Goal: Navigation & Orientation: Find specific page/section

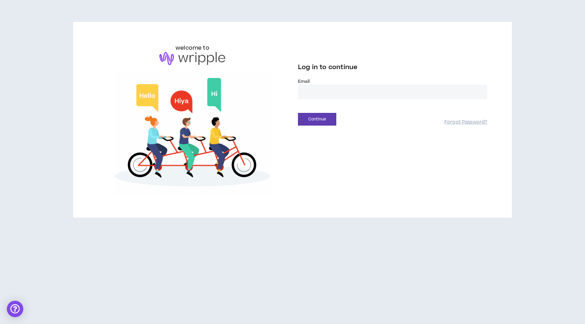
click at [337, 88] on input "email" at bounding box center [392, 92] width 189 height 15
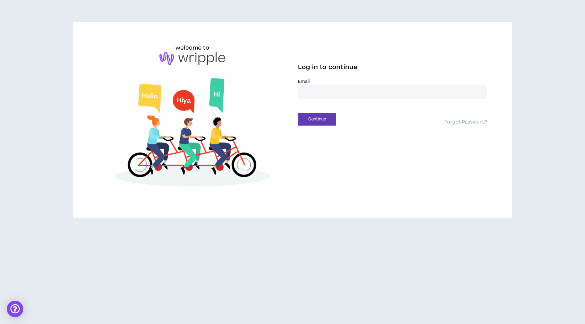
type input "**********"
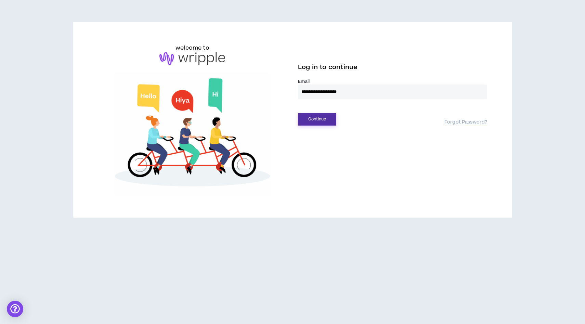
click at [315, 114] on button "Continue" at bounding box center [317, 119] width 38 height 13
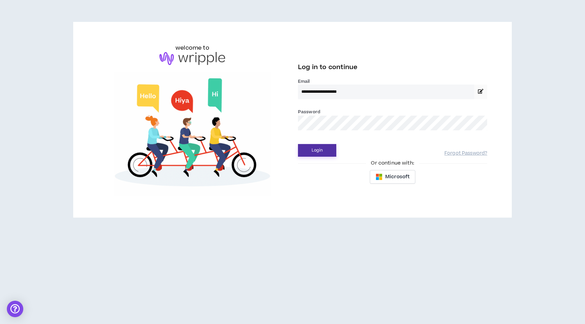
click at [321, 150] on button "Login" at bounding box center [317, 150] width 38 height 13
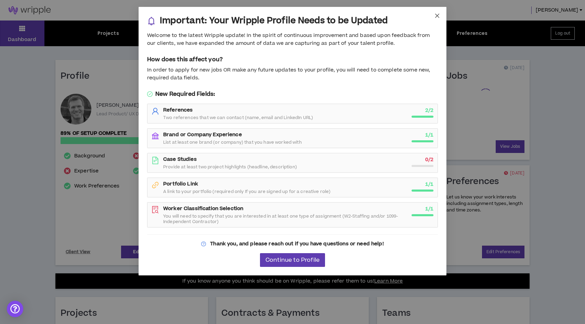
click at [436, 18] on icon "close" at bounding box center [436, 15] width 5 height 5
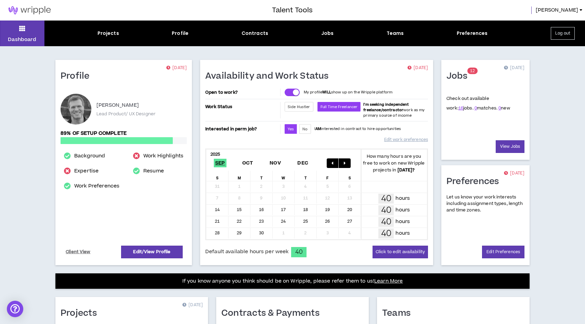
click at [319, 34] on div "Projects Profile Contracts Jobs Teams Preferences" at bounding box center [292, 33] width 496 height 7
click at [323, 34] on div "Jobs" at bounding box center [327, 33] width 13 height 7
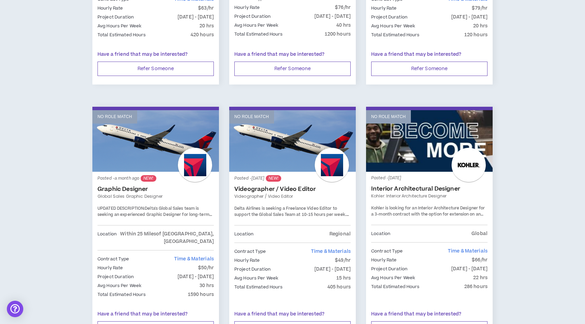
scroll to position [1109, 0]
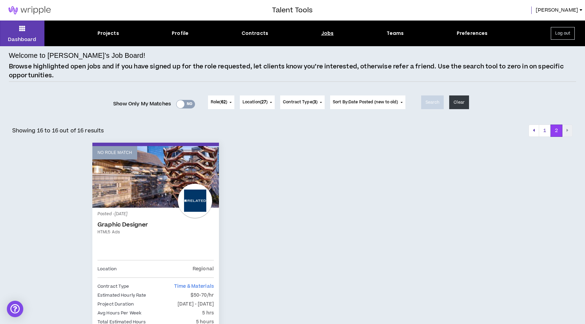
click at [34, 8] on img at bounding box center [29, 10] width 59 height 8
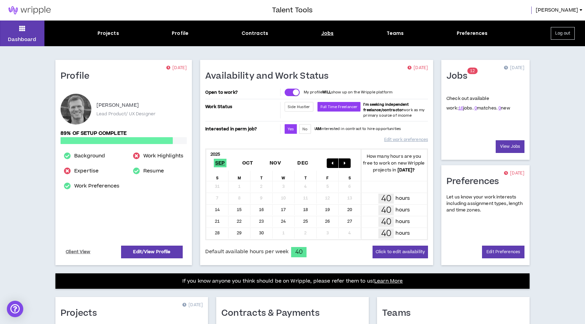
click at [322, 37] on div "Jobs" at bounding box center [327, 33] width 13 height 7
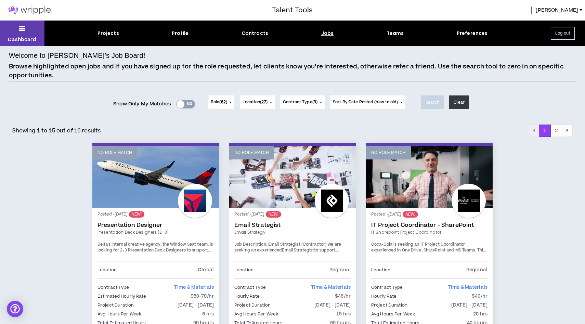
click at [469, 111] on div "Search Clear" at bounding box center [445, 105] width 59 height 21
click at [462, 104] on button "Clear" at bounding box center [459, 102] width 20 height 14
click at [306, 102] on span "Contract Type ( 3 )" at bounding box center [300, 102] width 35 height 6
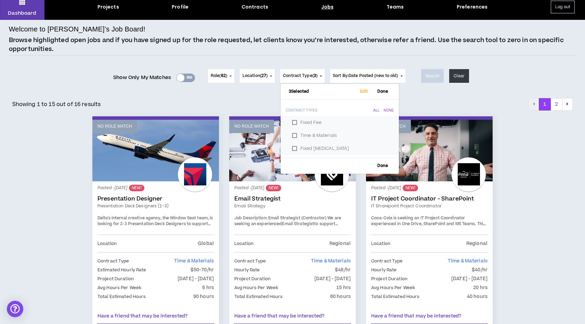
scroll to position [25, 0]
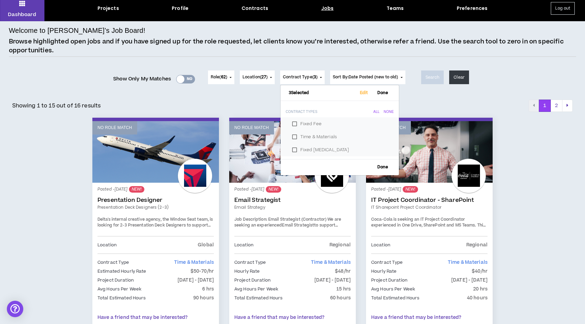
click at [221, 79] on span "62" at bounding box center [223, 77] width 5 height 6
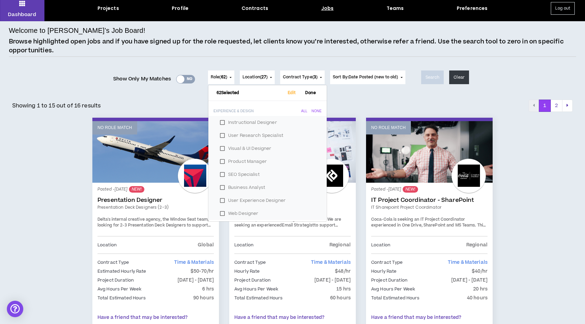
scroll to position [0, 0]
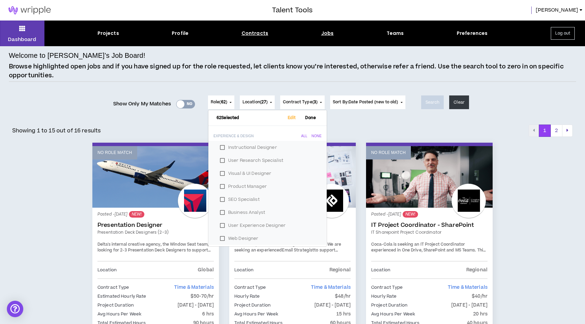
click at [260, 36] on div "Contracts" at bounding box center [255, 33] width 27 height 7
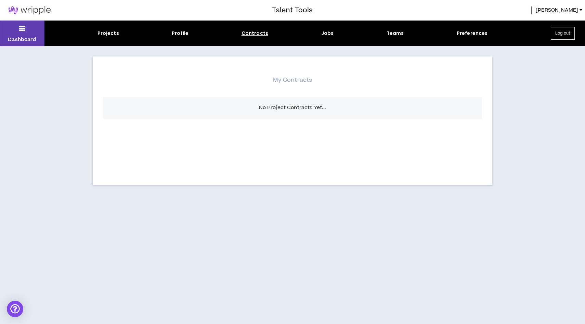
click at [565, 34] on button "Log out" at bounding box center [563, 33] width 24 height 13
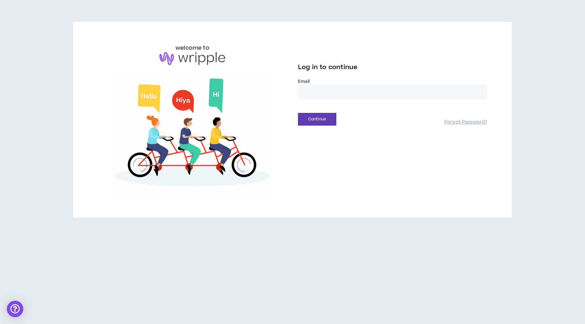
click at [180, 40] on div "welcome to Log in to continue Email * Continue Forgot Password?" at bounding box center [292, 120] width 439 height 196
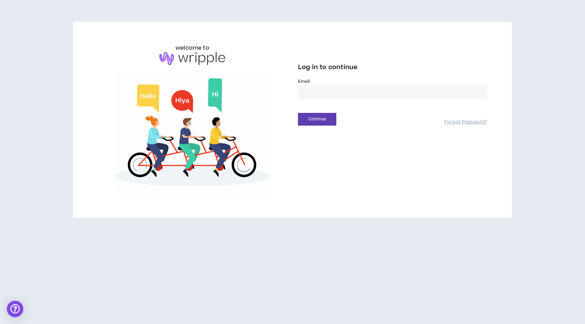
click at [189, 50] on h6 "welcome to" at bounding box center [193, 48] width 34 height 8
